Goal: Navigation & Orientation: Find specific page/section

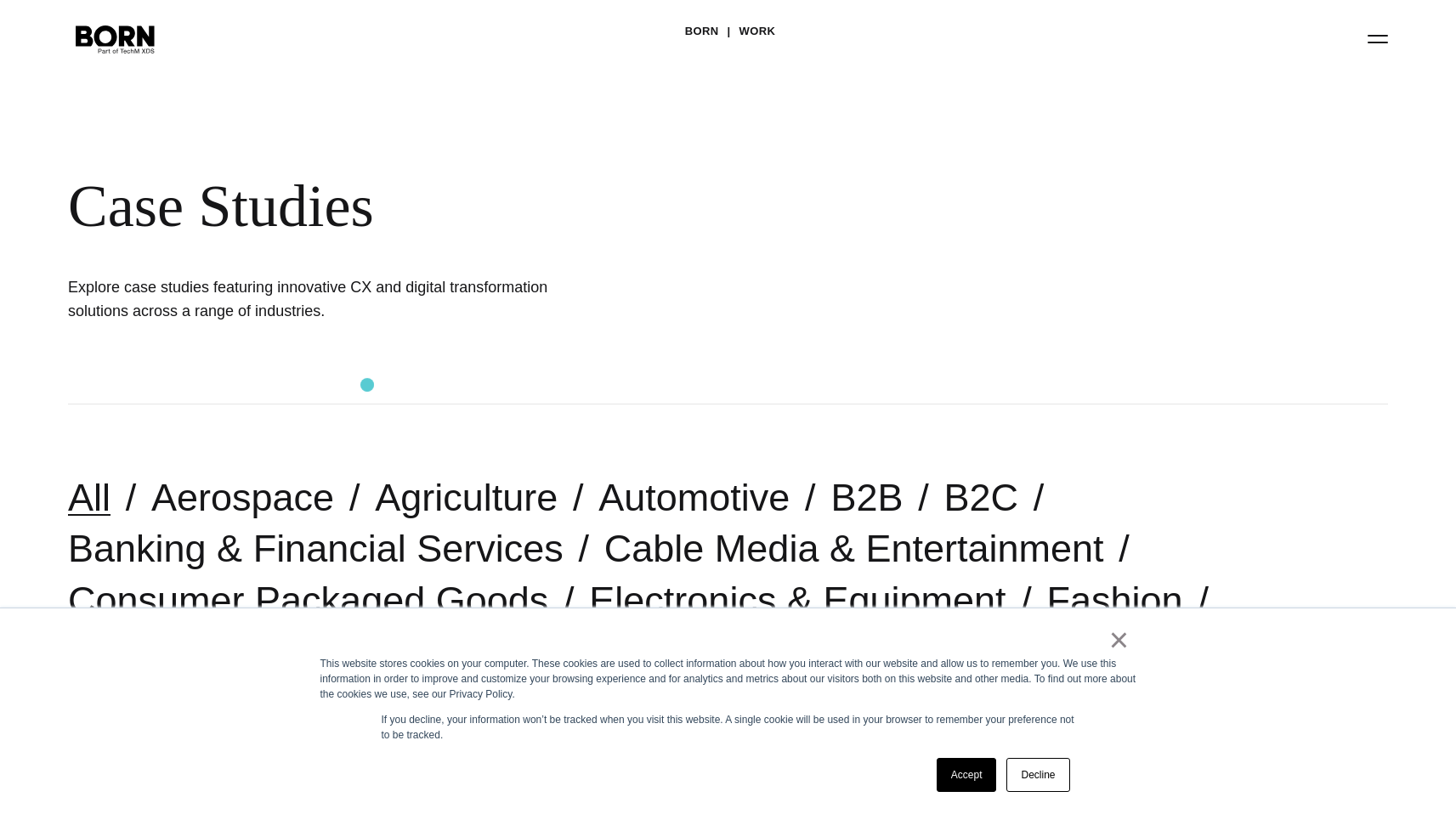
scroll to position [143, 0]
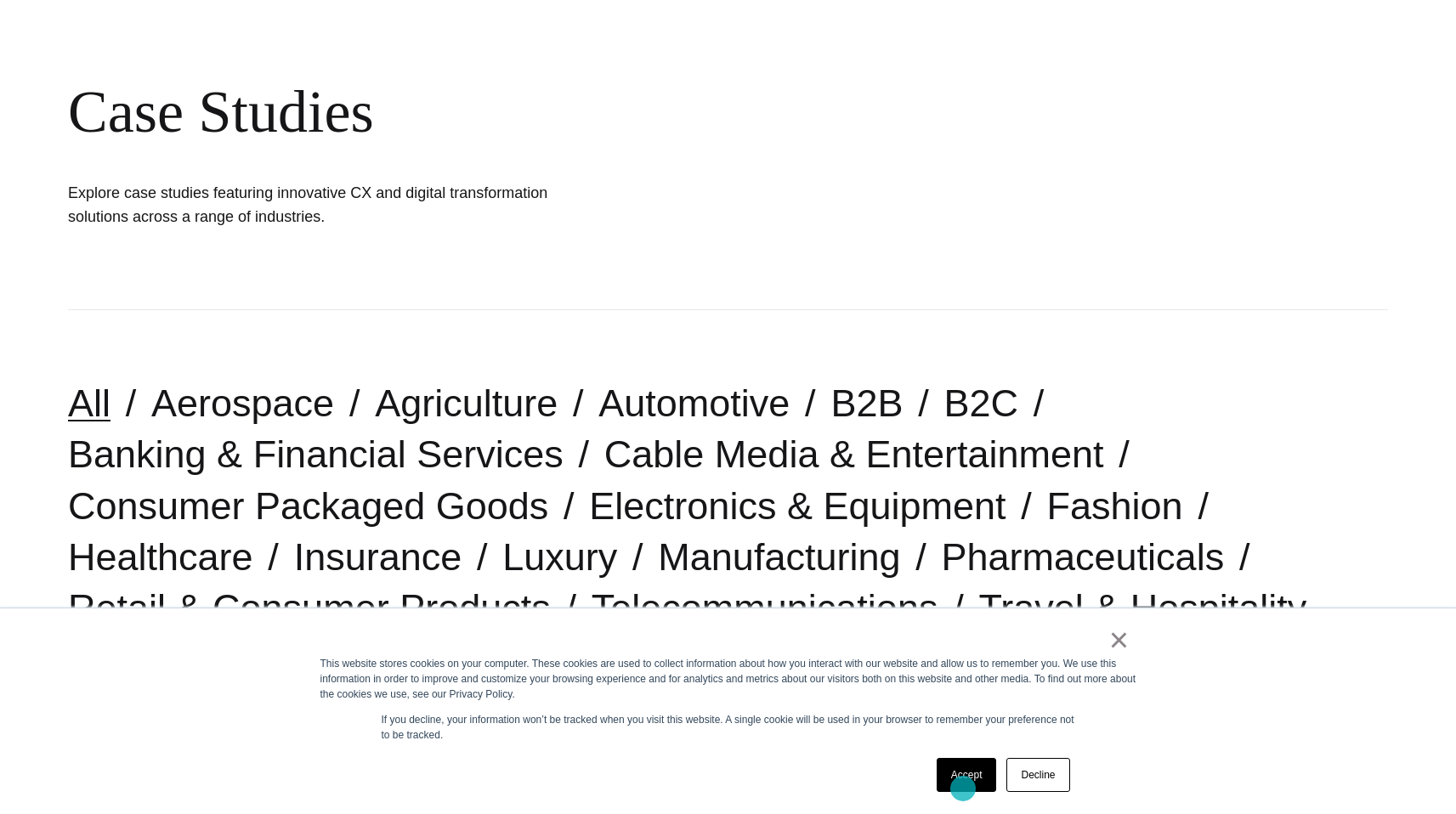
click at [963, 779] on link "Accept" at bounding box center [966, 775] width 61 height 34
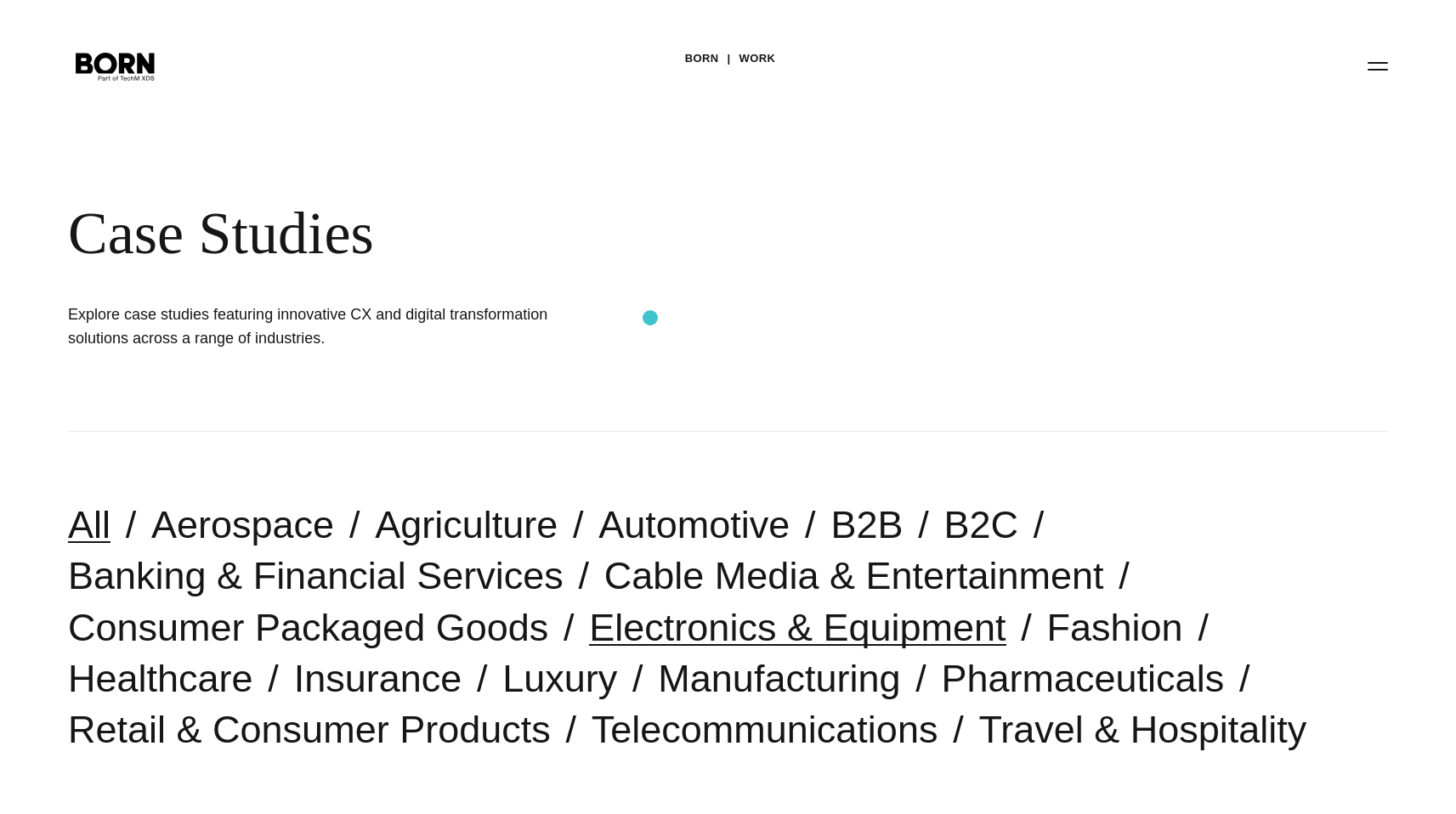
scroll to position [27, 0]
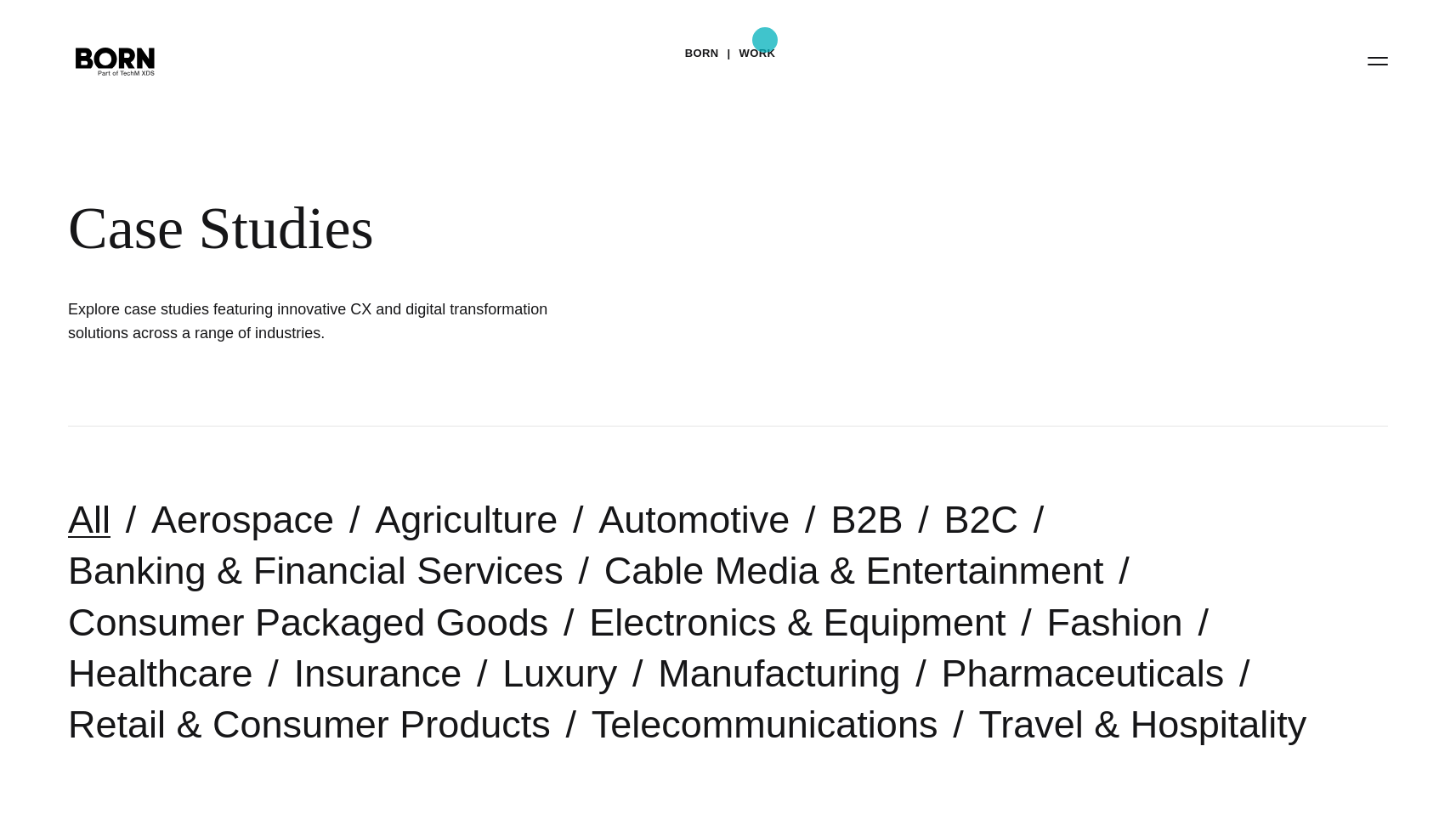
click at [765, 40] on link "Work" at bounding box center [757, 53] width 37 height 25
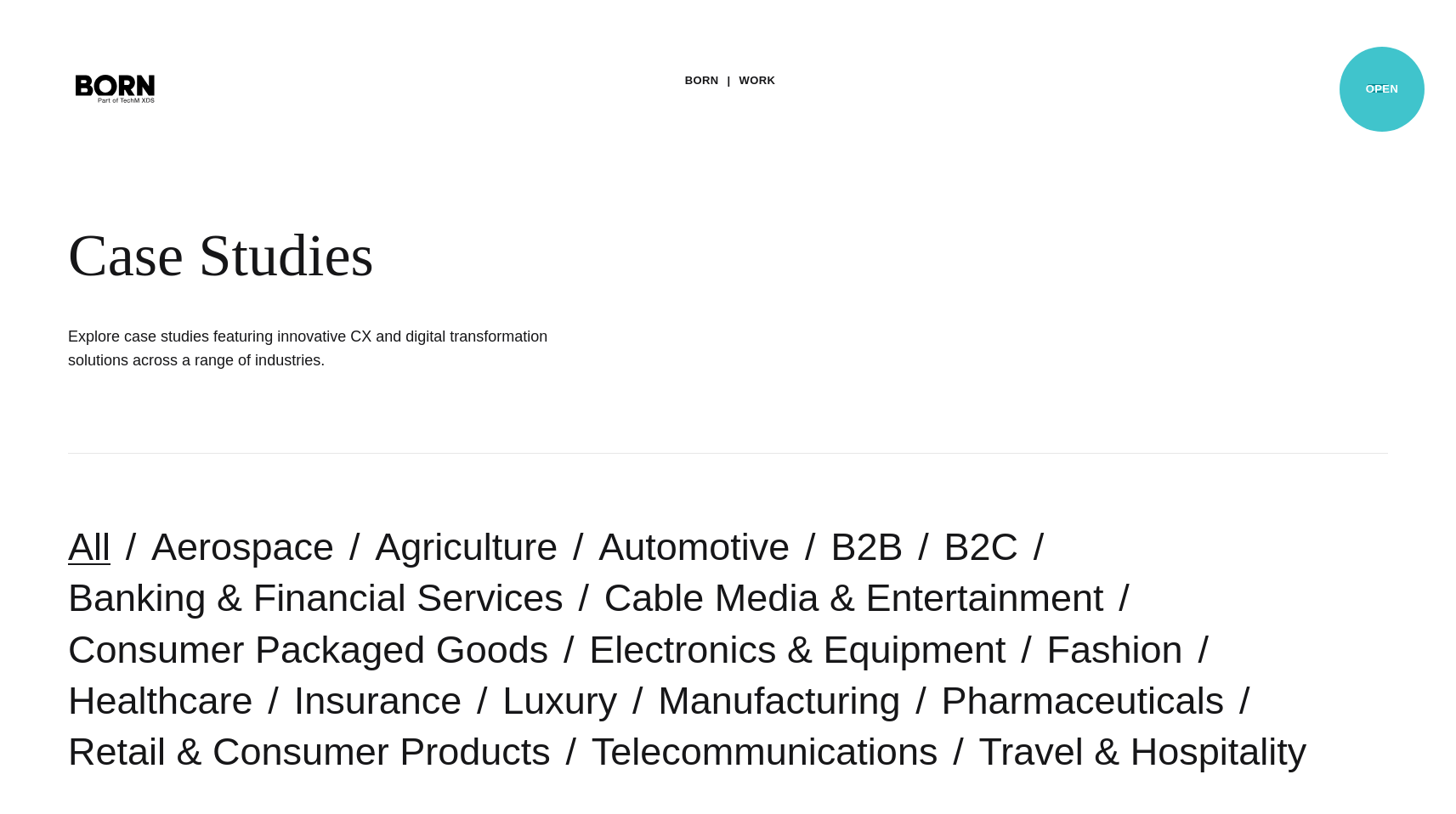
click at [1382, 89] on button "Primary Menu" at bounding box center [1377, 87] width 40 height 36
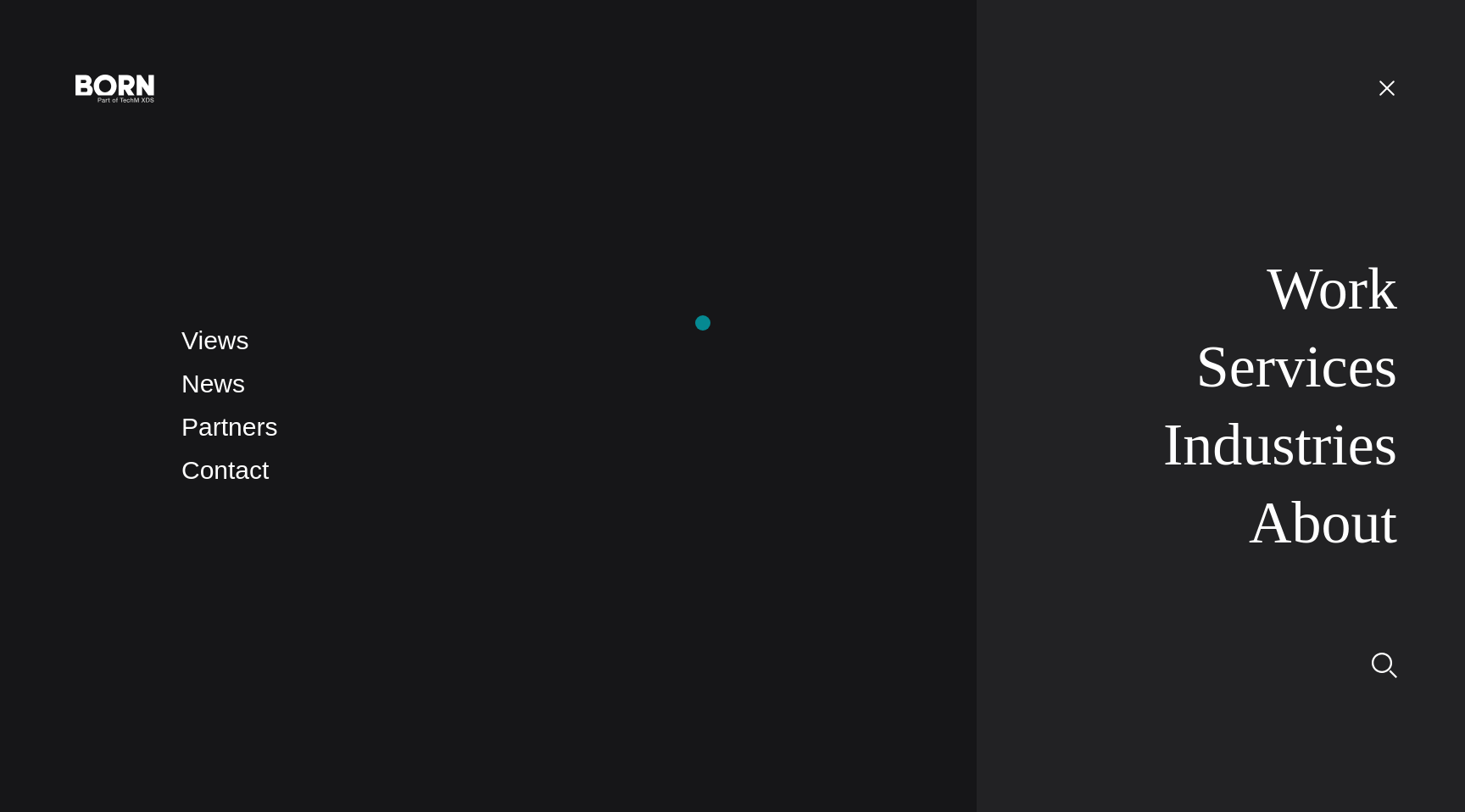
click at [703, 322] on li "Views" at bounding box center [562, 342] width 761 height 40
